Goal: Transaction & Acquisition: Book appointment/travel/reservation

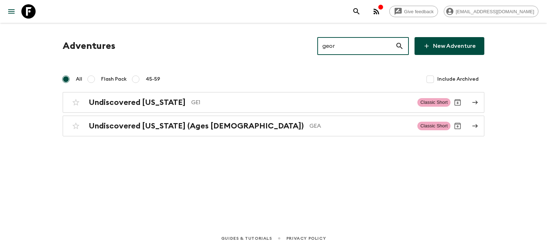
drag, startPoint x: 352, startPoint y: 45, endPoint x: 315, endPoint y: 49, distance: 36.9
click at [315, 49] on div "Adventures geor ​ New Adventure" at bounding box center [274, 46] width 422 height 18
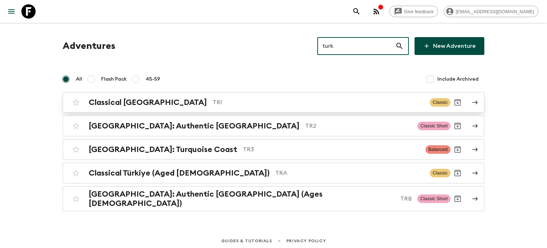
type input "turk"
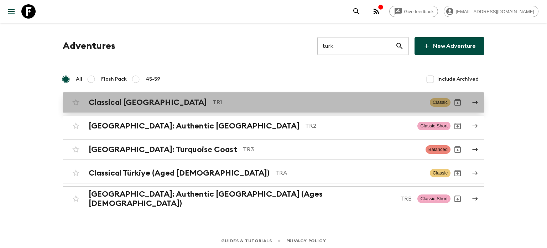
click at [213, 101] on p "TR1" at bounding box center [319, 102] width 212 height 9
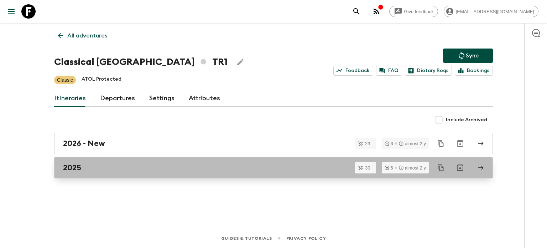
click at [108, 163] on div "2025" at bounding box center [266, 167] width 407 height 9
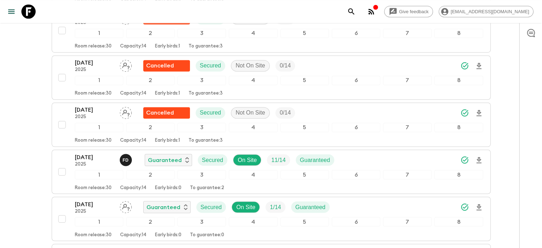
scroll to position [1295, 0]
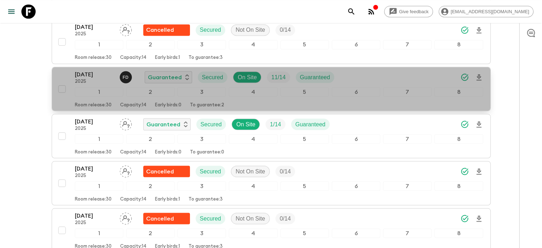
click at [105, 78] on p "2025" at bounding box center [94, 81] width 39 height 6
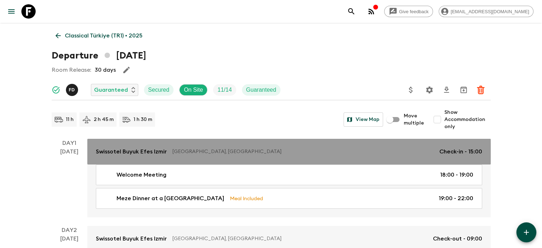
click at [181, 151] on p "[GEOGRAPHIC_DATA], [GEOGRAPHIC_DATA]" at bounding box center [302, 151] width 261 height 7
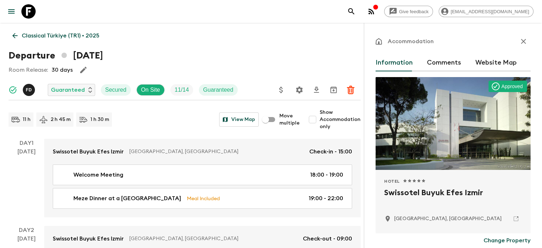
scroll to position [19, 0]
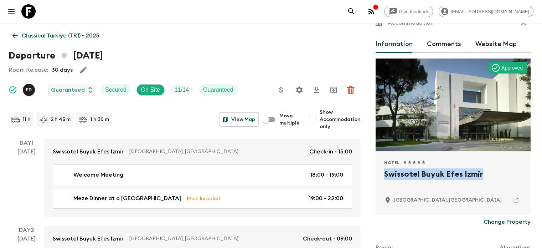
drag, startPoint x: 448, startPoint y: 172, endPoint x: 343, endPoint y: 171, distance: 105.5
click at [375, 171] on div "Hotel 1 Star 2 Stars 3 Stars 4 Stars 5 Stars Swissotel Buyuk Efes [PERSON_NAME]…" at bounding box center [452, 182] width 155 height 63
copy h2 "Swissotel Buyuk Efes Izmir"
click at [47, 121] on icon at bounding box center [43, 119] width 9 height 9
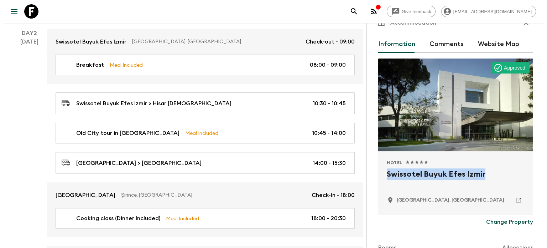
scroll to position [0, 0]
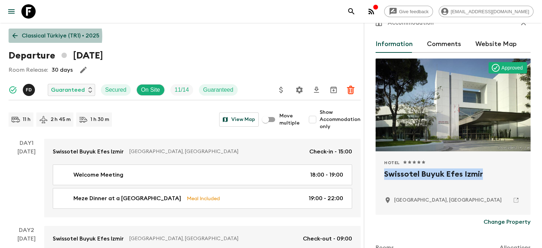
click at [44, 36] on p "Classical Türkiye (TR1) • 2025" at bounding box center [61, 35] width 78 height 9
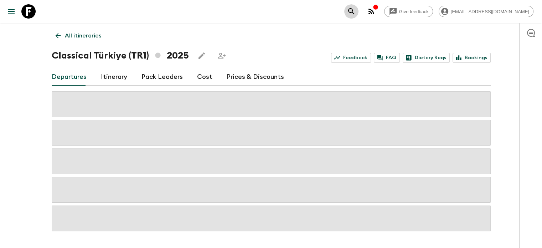
click at [358, 16] on button "search adventures" at bounding box center [351, 11] width 14 height 14
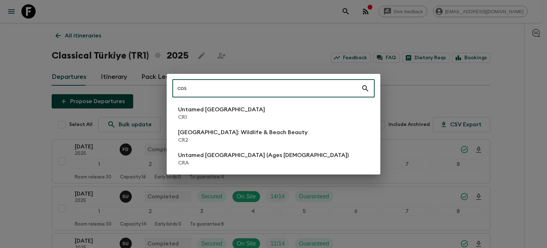
type input "cos"
